Goal: Find specific page/section: Find specific page/section

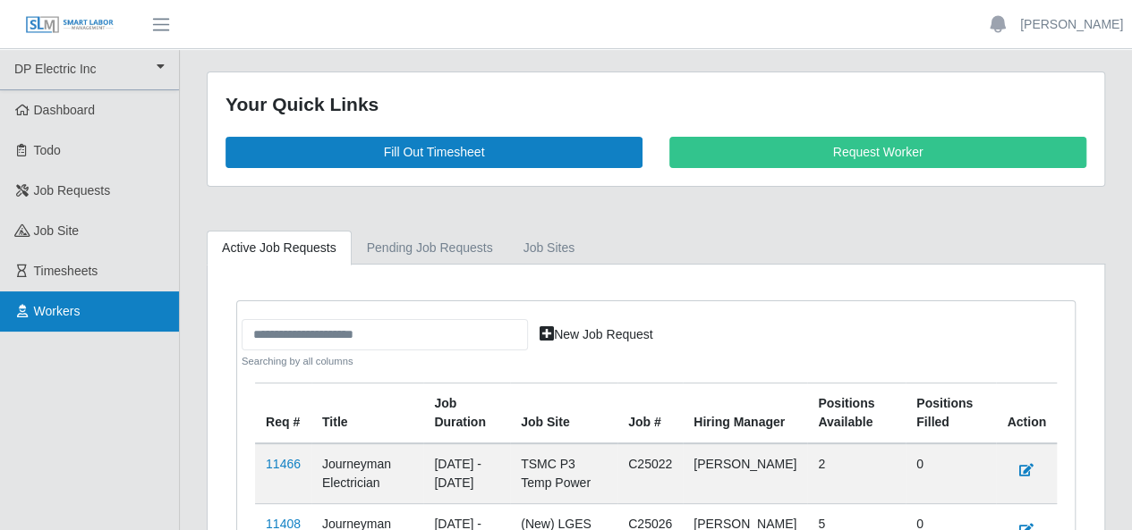
click at [59, 310] on span "Workers" at bounding box center [57, 311] width 47 height 14
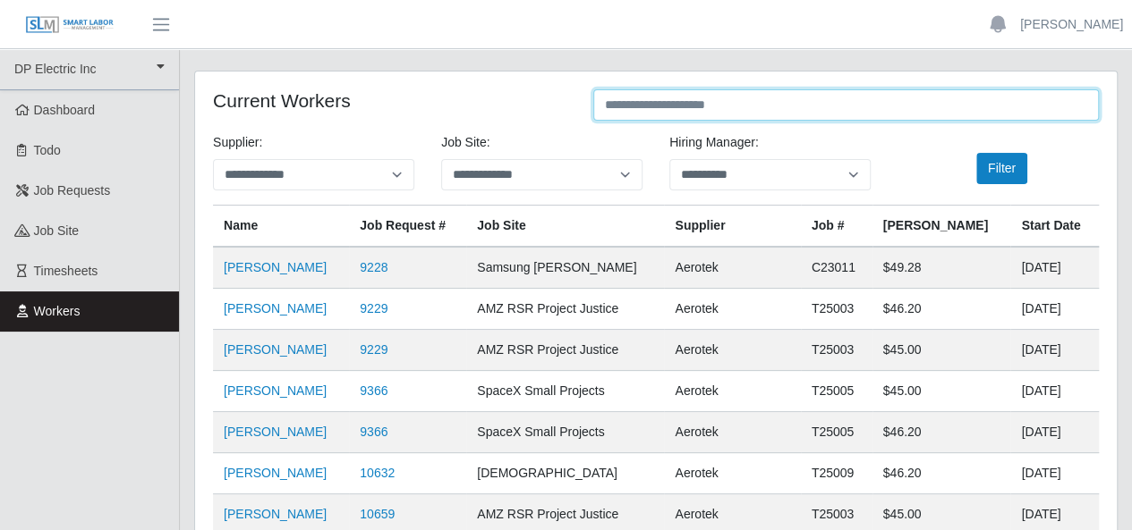
click at [664, 106] on input "text" at bounding box center [845, 104] width 505 height 31
type input "*****"
